Goal: Navigation & Orientation: Find specific page/section

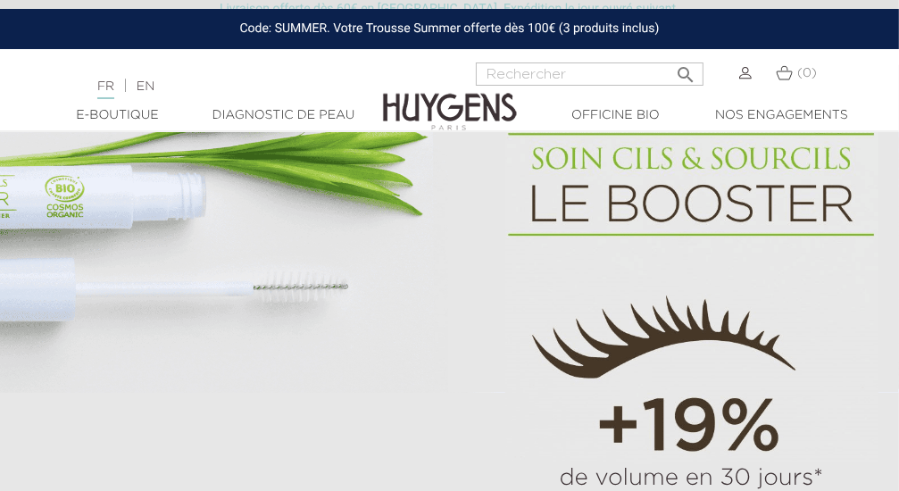
scroll to position [964, 0]
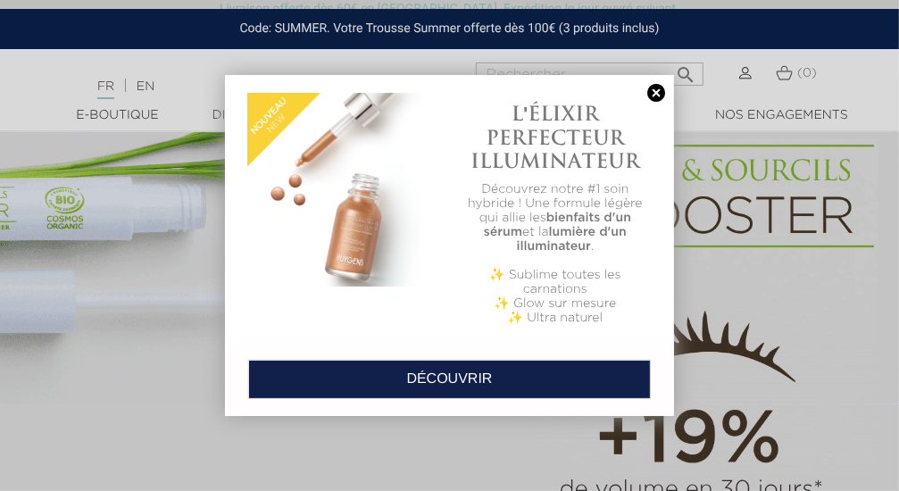
click at [656, 86] on link at bounding box center [656, 93] width 25 height 19
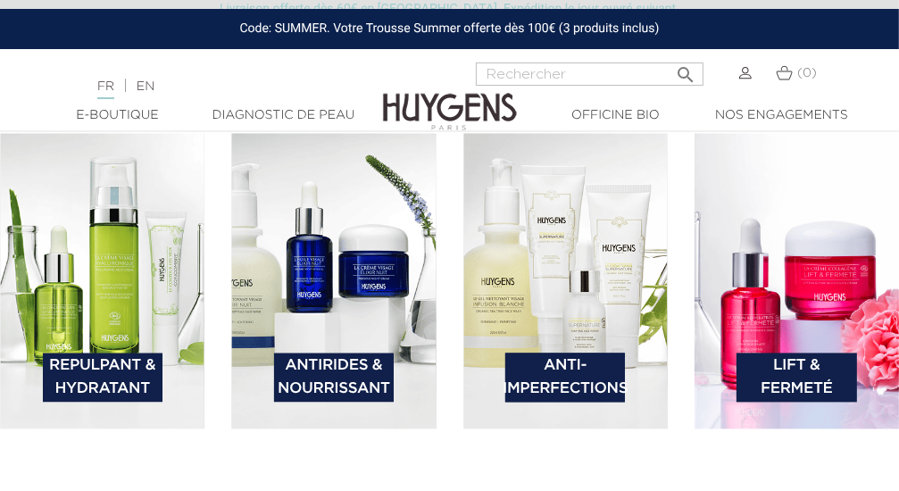
scroll to position [2378, 0]
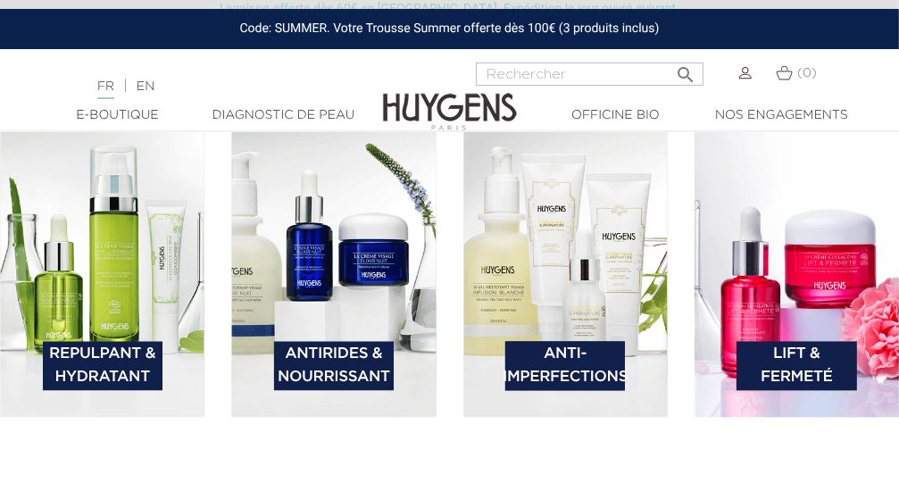
click at [802, 364] on link "Lift & Fermeté" at bounding box center [796, 365] width 120 height 49
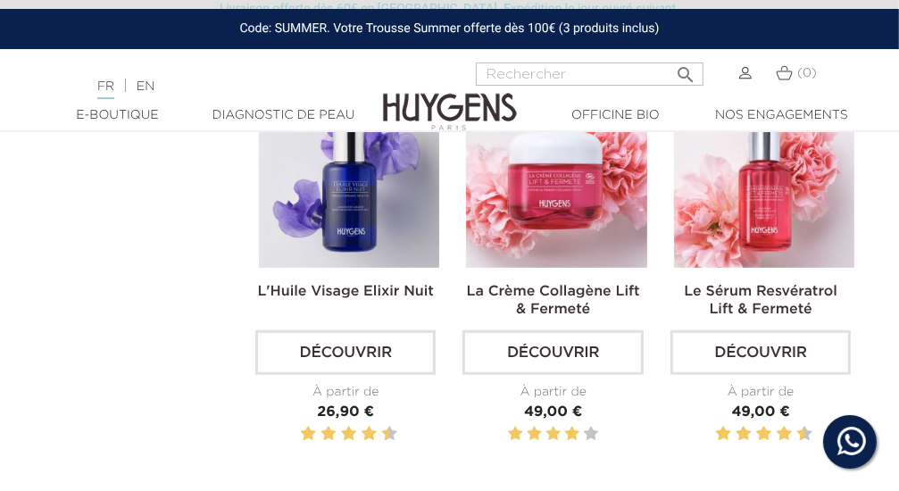
scroll to position [552, 0]
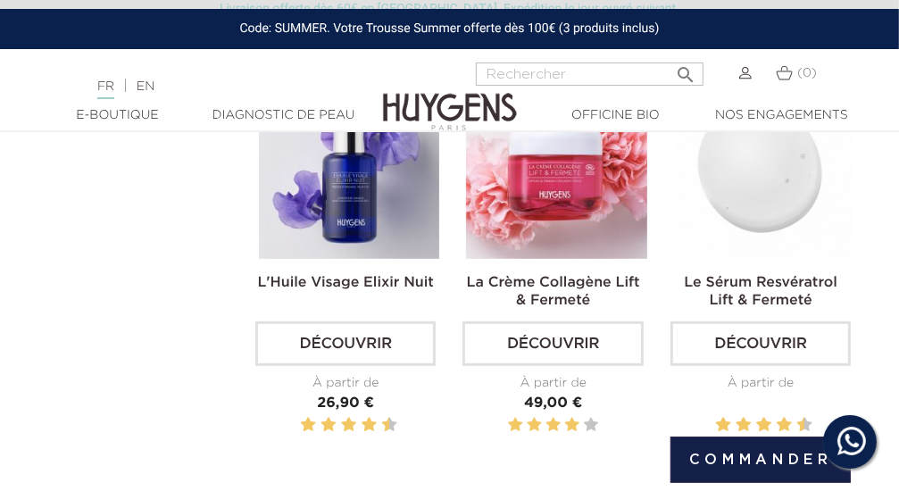
click at [746, 340] on link "Découvrir" at bounding box center [760, 343] width 180 height 45
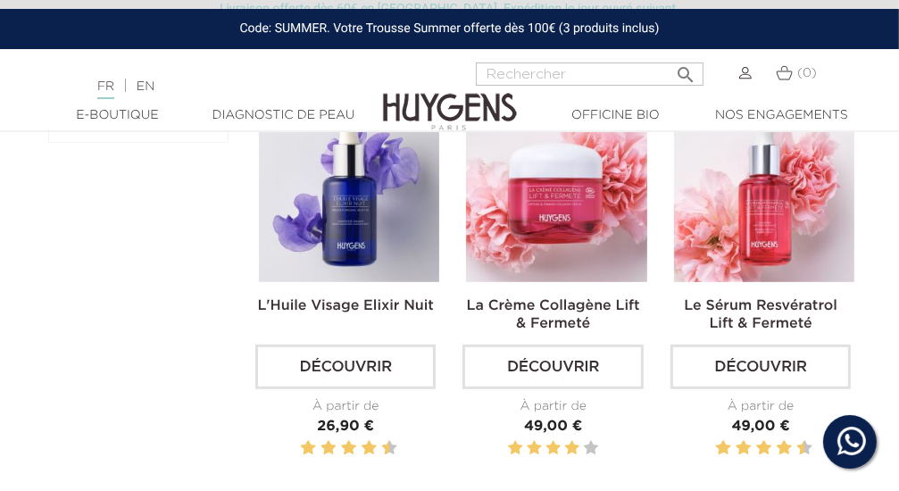
scroll to position [546, 0]
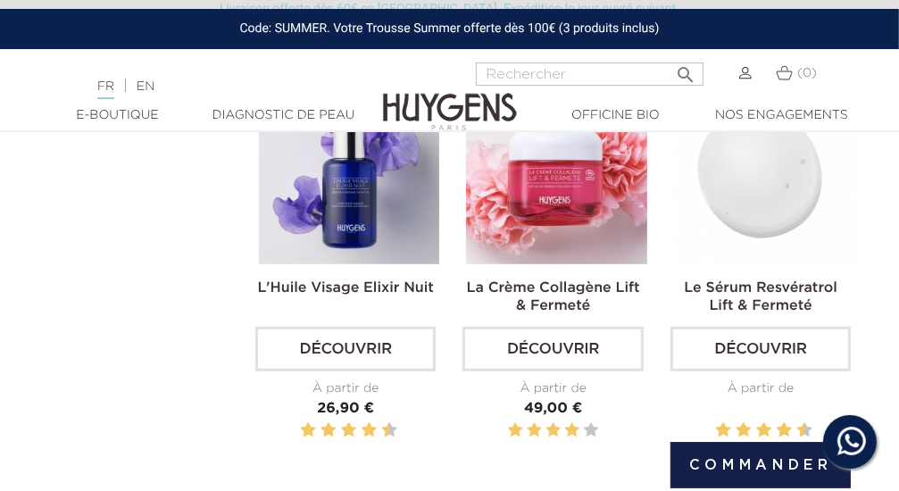
click at [764, 195] on img at bounding box center [764, 174] width 180 height 180
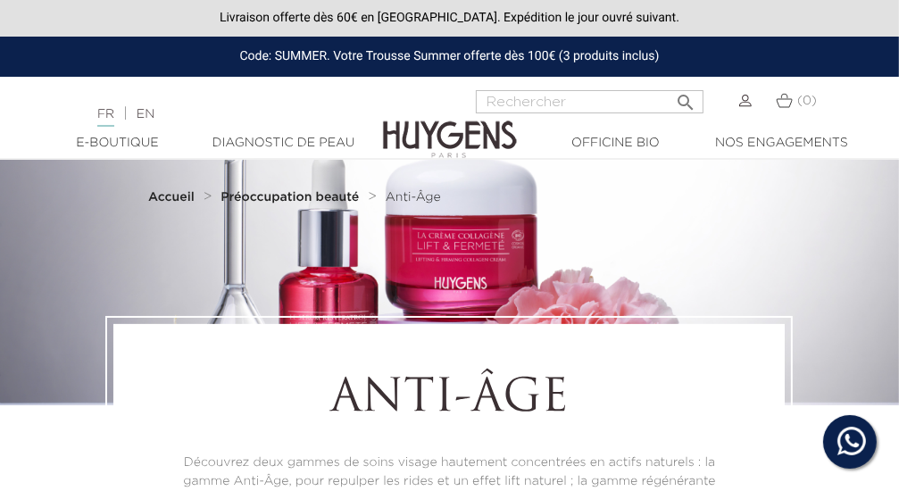
scroll to position [546, 0]
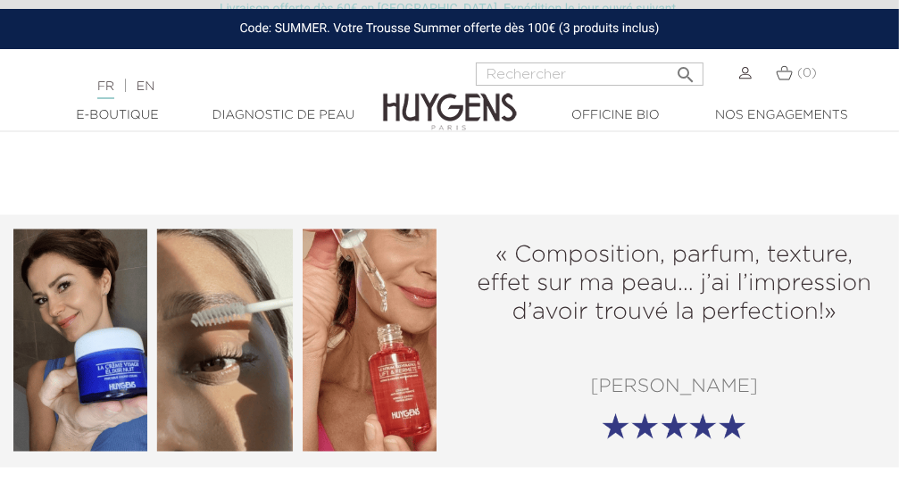
scroll to position [1871, 0]
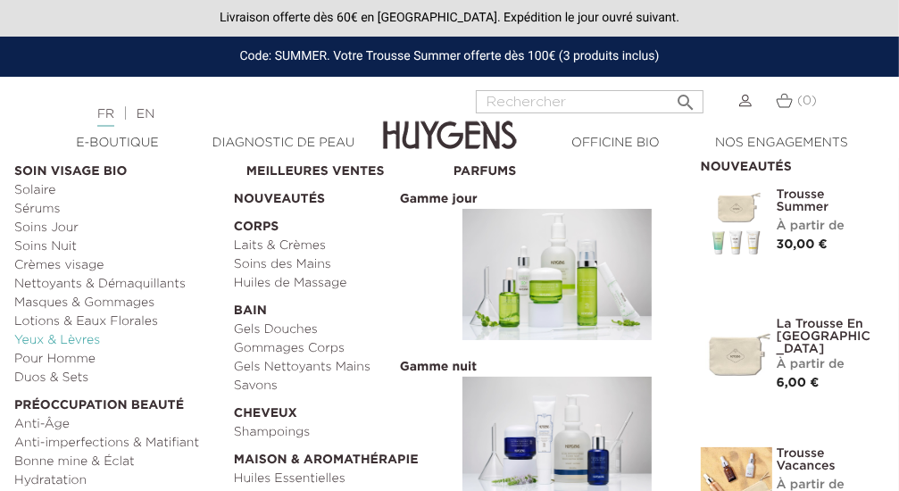
click at [67, 338] on link "Yeux & Lèvres" at bounding box center [117, 340] width 207 height 19
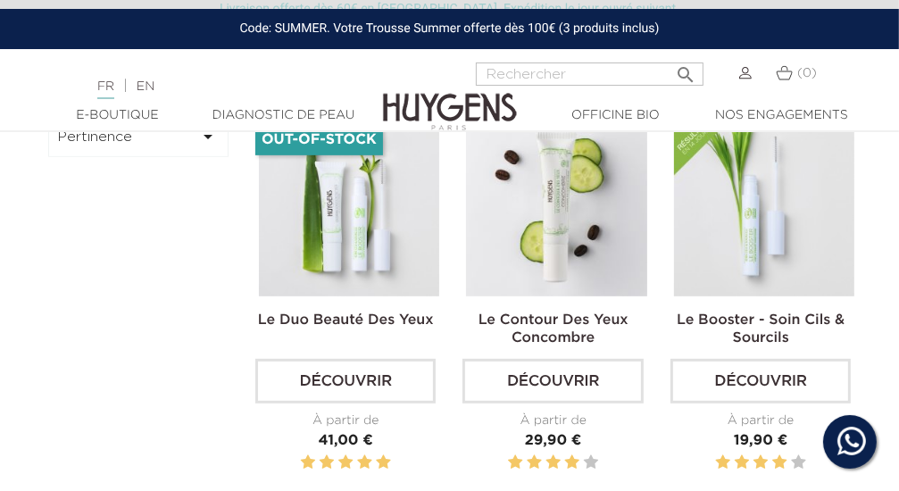
scroll to position [489, 0]
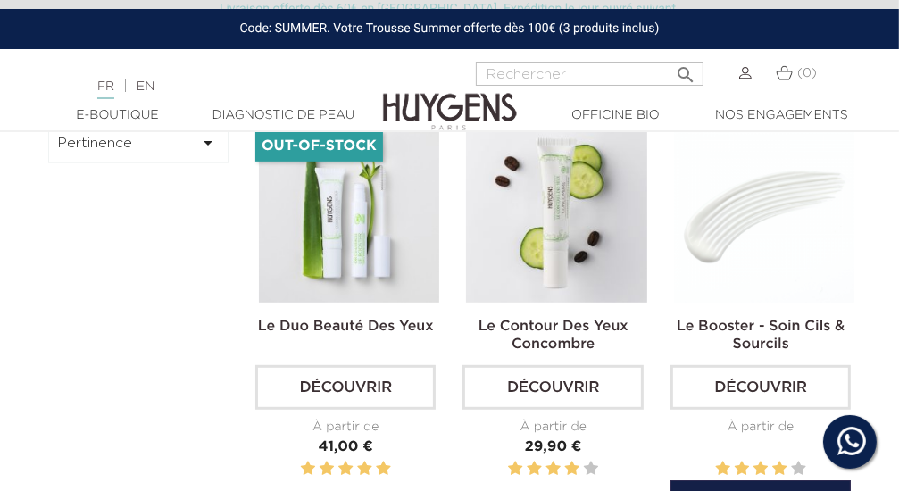
click at [740, 328] on link "Le Booster - Soin Cils & Sourcils" at bounding box center [761, 336] width 168 height 32
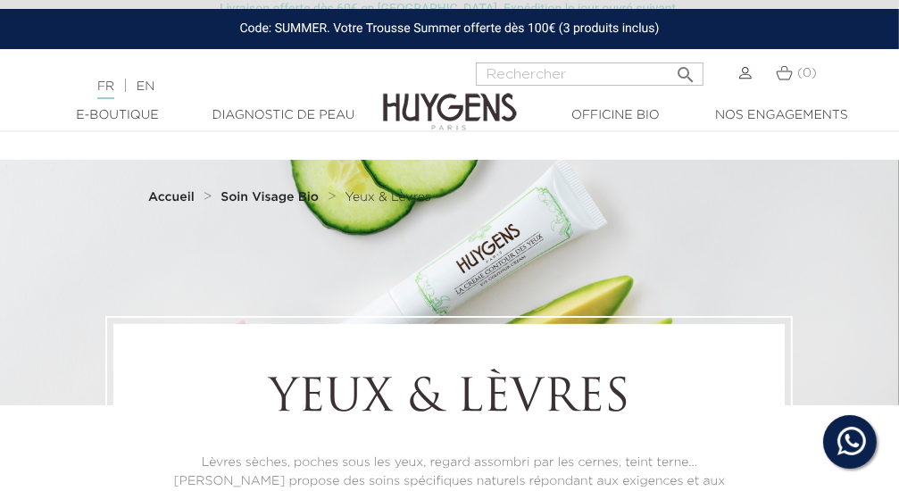
scroll to position [487, 0]
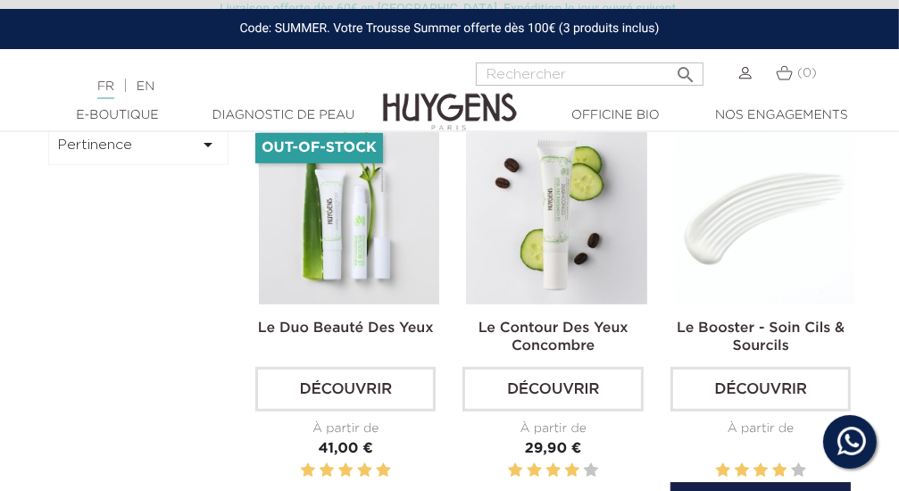
click at [739, 388] on link "Découvrir" at bounding box center [760, 389] width 180 height 45
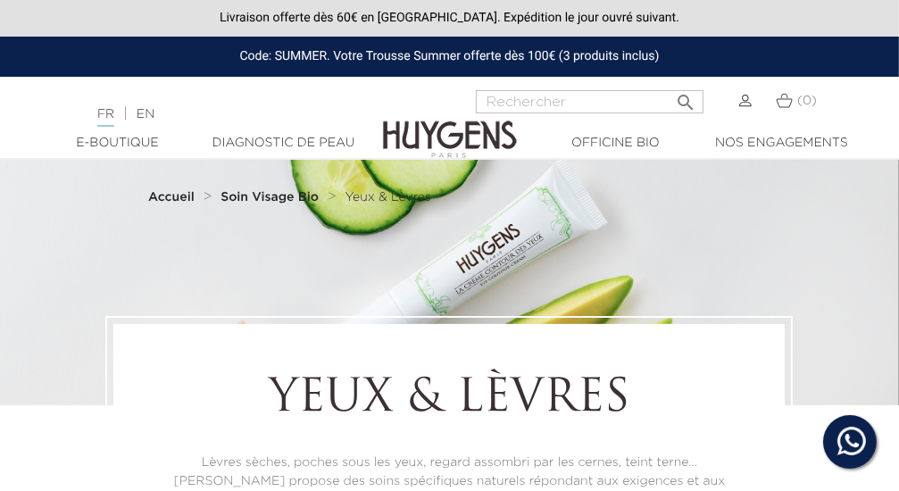
scroll to position [486, 0]
